Goal: Task Accomplishment & Management: Complete application form

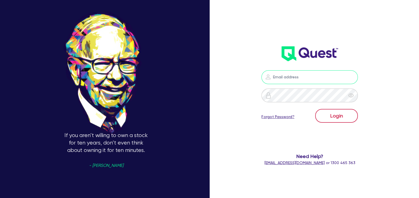
type input "[EMAIL_ADDRESS][DOMAIN_NAME]"
click at [342, 119] on button "Login" at bounding box center [336, 116] width 43 height 14
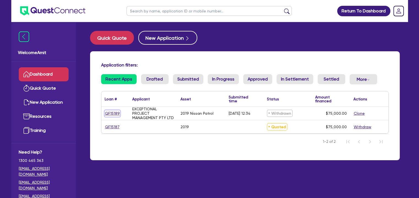
click at [108, 112] on link "QF15189" at bounding box center [112, 113] width 15 height 6
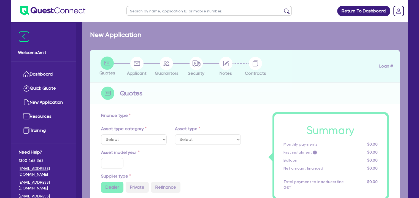
select select "CARS_AND_LIGHT_TRUCKS"
type input "2019"
radio input "false"
radio input "true"
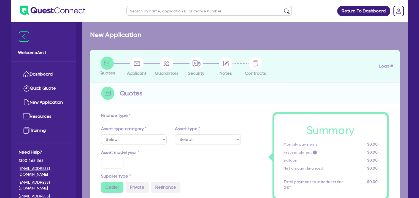
type input "75,000"
type input "1"
type input "750"
type input "17.95"
type input "990"
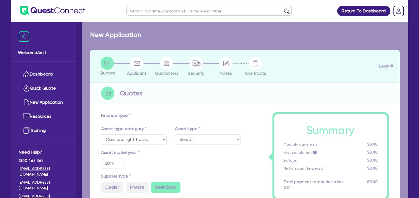
select select "PASSENGER_VEHICLES"
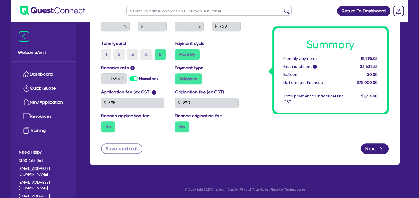
scroll to position [299, 0]
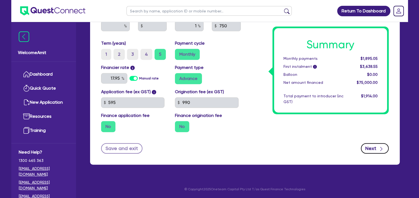
click at [378, 148] on button "Next" at bounding box center [375, 148] width 28 height 10
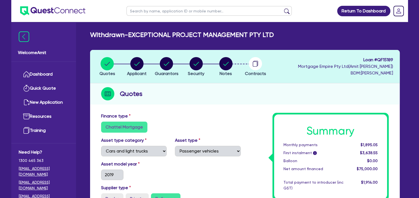
select select "COMPANY"
select select "PROFESSIONAL"
select select "COMPUTER_SYSTEM_DESIGNERS"
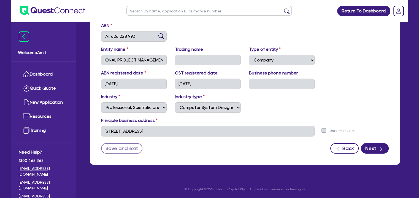
scroll to position [0, 36]
click at [166, 67] on div "Entity name EXCEPTIONAL PROJECT MANAGEMENT PTY LTD Trading name Type of entity …" at bounding box center [245, 58] width 296 height 24
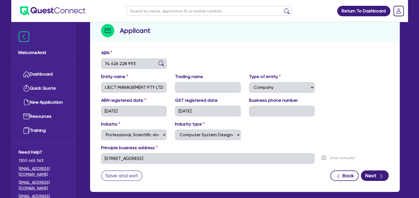
scroll to position [63, 0]
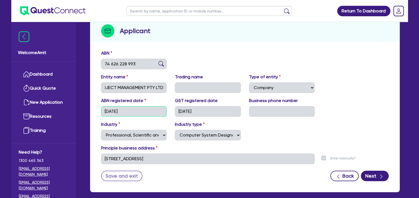
drag, startPoint x: 103, startPoint y: 111, endPoint x: 128, endPoint y: 112, distance: 25.4
click at [128, 112] on input "[DATE]" at bounding box center [134, 111] width 66 height 10
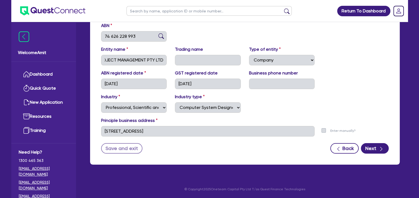
scroll to position [0, 0]
click at [74, 58] on div "Welcome Amit Dashboard Quick Quote New Application Resources Training Need Help…" at bounding box center [209, 54] width 397 height 289
drag, startPoint x: 105, startPoint y: 35, endPoint x: 138, endPoint y: 35, distance: 33.4
click at [138, 35] on input "74 626 228 993" at bounding box center [134, 36] width 66 height 10
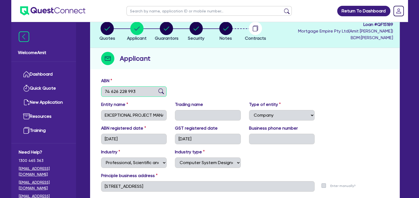
scroll to position [8, 0]
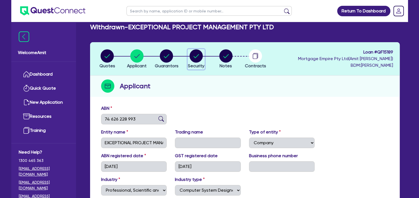
click at [199, 58] on circle "button" at bounding box center [196, 55] width 13 height 13
select select "CARS_AND_LIGHT_TRUCKS"
select select "PASSENGER_VEHICLES"
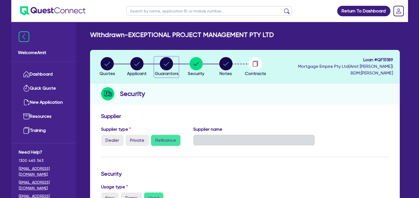
click at [164, 65] on circle "button" at bounding box center [166, 63] width 13 height 13
select select "MR"
select select "[GEOGRAPHIC_DATA]"
select select "MARRIED"
select select "CASH"
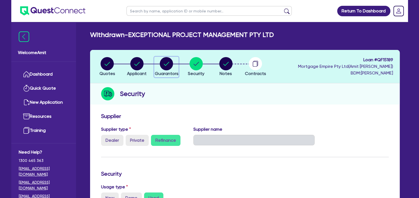
select select "PROPERTY"
select select "HOUSEHOLD_PERSONAL"
select select "VEHICLE"
select select "INVESTMENT_PROPERTY_LOAN"
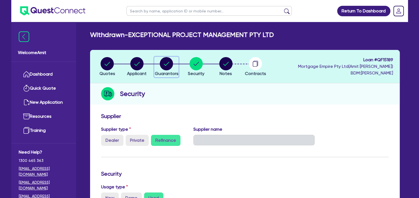
select select "CREDIT_CARD"
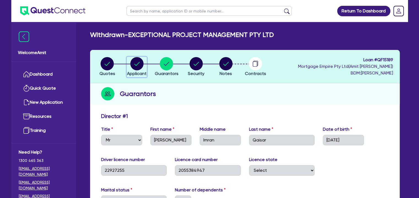
click at [136, 68] on circle "button" at bounding box center [136, 63] width 13 height 13
select select "COMPANY"
select select "PROFESSIONAL"
select select "COMPUTER_SYSTEM_DESIGNERS"
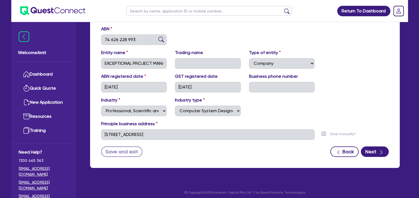
scroll to position [90, 0]
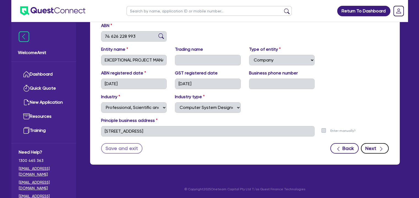
click at [371, 150] on button "Next" at bounding box center [375, 148] width 28 height 10
select select "MR"
select select "[GEOGRAPHIC_DATA]"
select select "MARRIED"
select select "CASH"
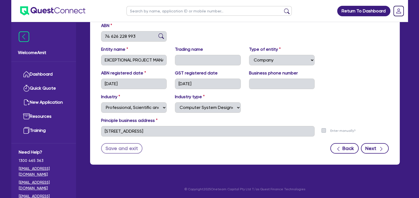
select select "PROPERTY"
select select "HOUSEHOLD_PERSONAL"
select select "VEHICLE"
select select "INVESTMENT_PROPERTY_LOAN"
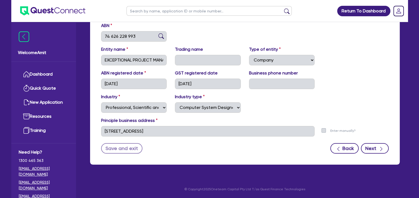
select select "CREDIT_CARD"
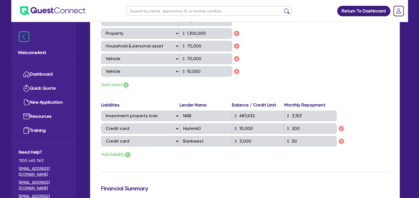
scroll to position [358, 0]
